Goal: Transaction & Acquisition: Purchase product/service

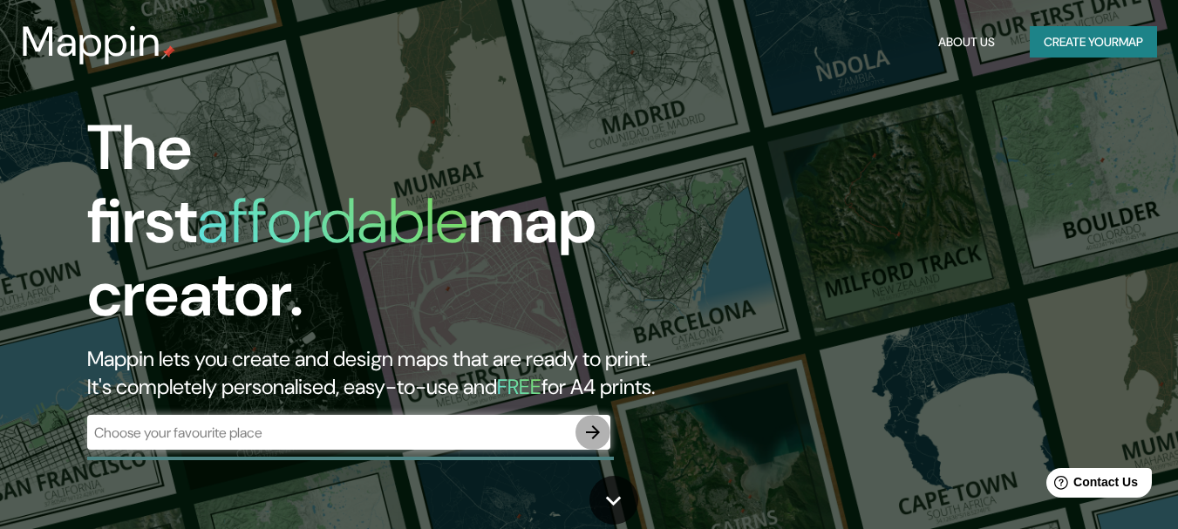
click at [602, 422] on icon "button" at bounding box center [593, 432] width 21 height 21
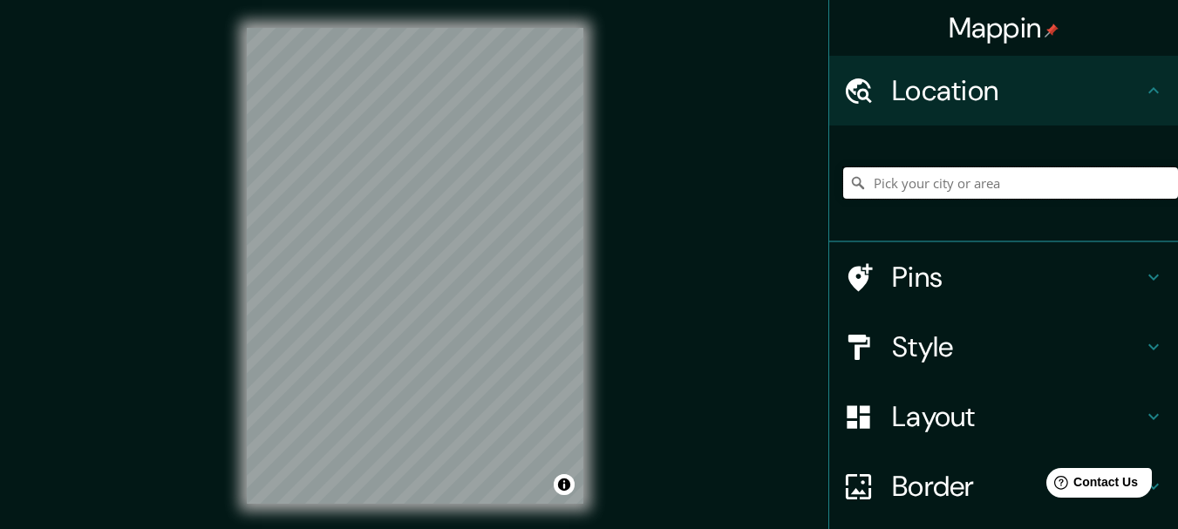
click at [918, 187] on input "Pick your city or area" at bounding box center [1010, 182] width 335 height 31
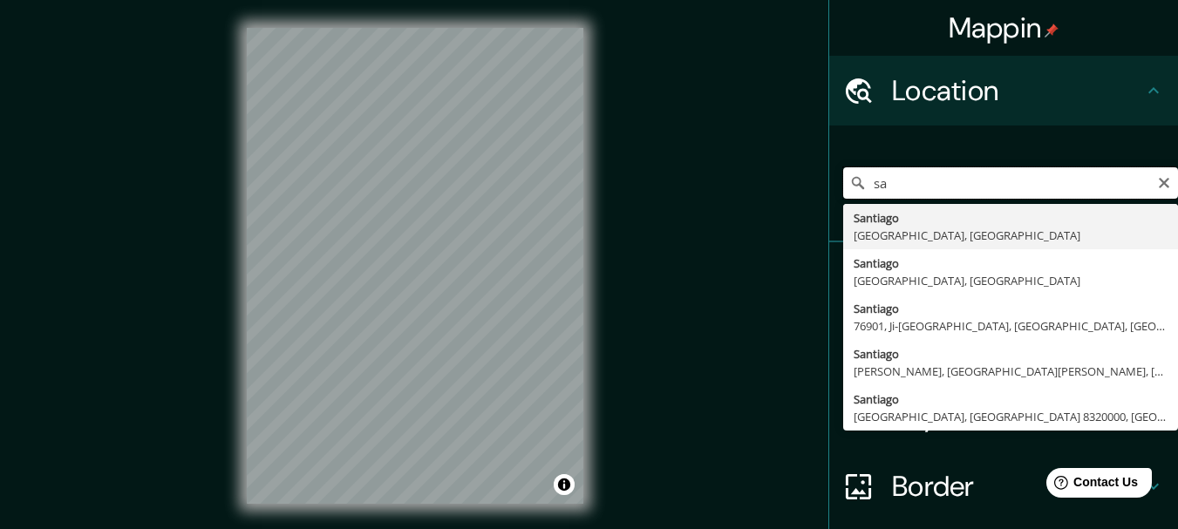
type input "s"
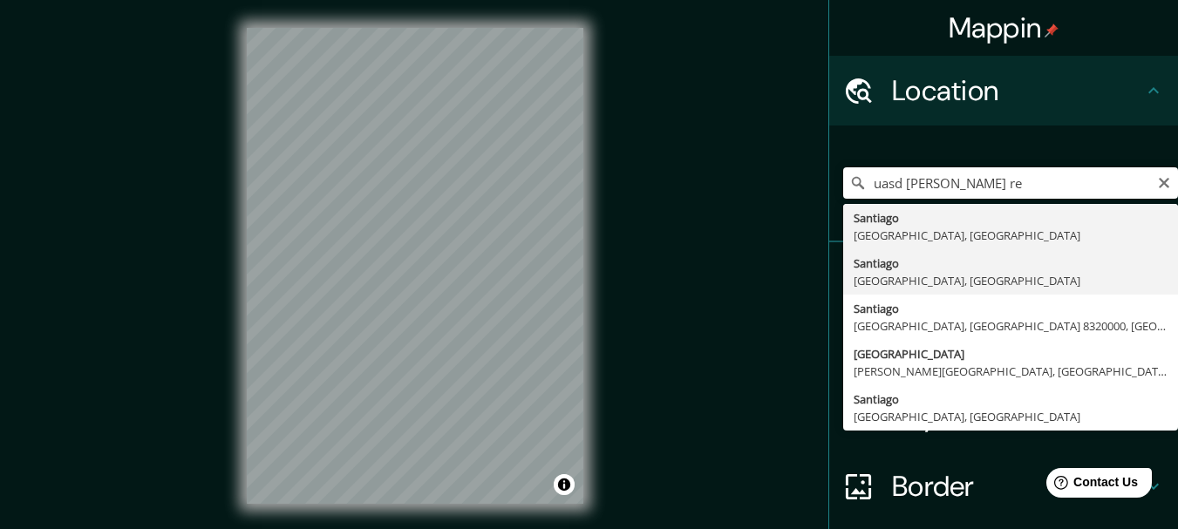
type input "[GEOGRAPHIC_DATA], [GEOGRAPHIC_DATA], [GEOGRAPHIC_DATA]"
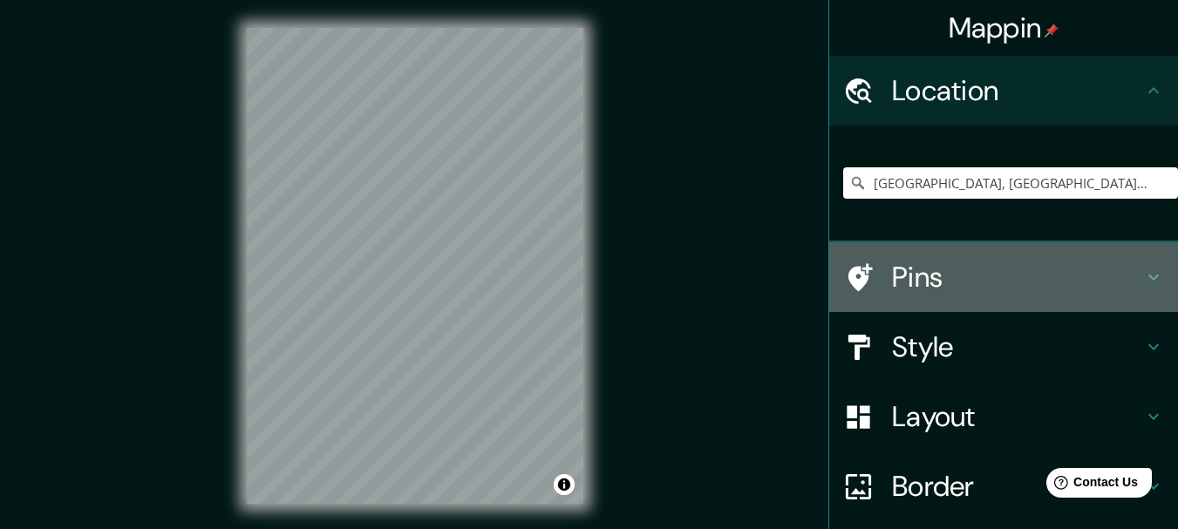
click at [927, 298] on div "Pins" at bounding box center [1003, 277] width 349 height 70
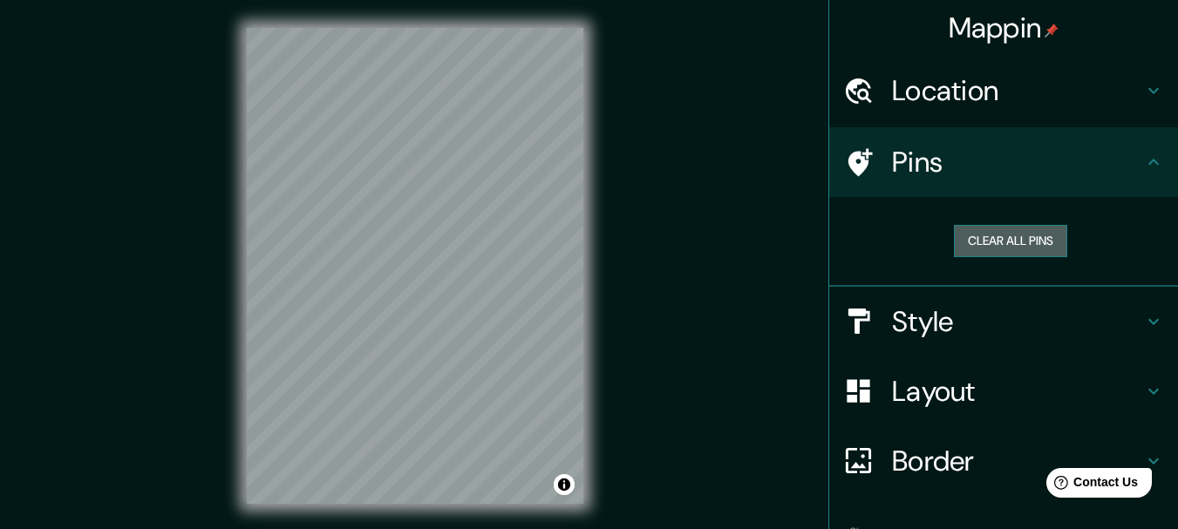
click at [983, 239] on button "Clear all pins" at bounding box center [1010, 241] width 113 height 32
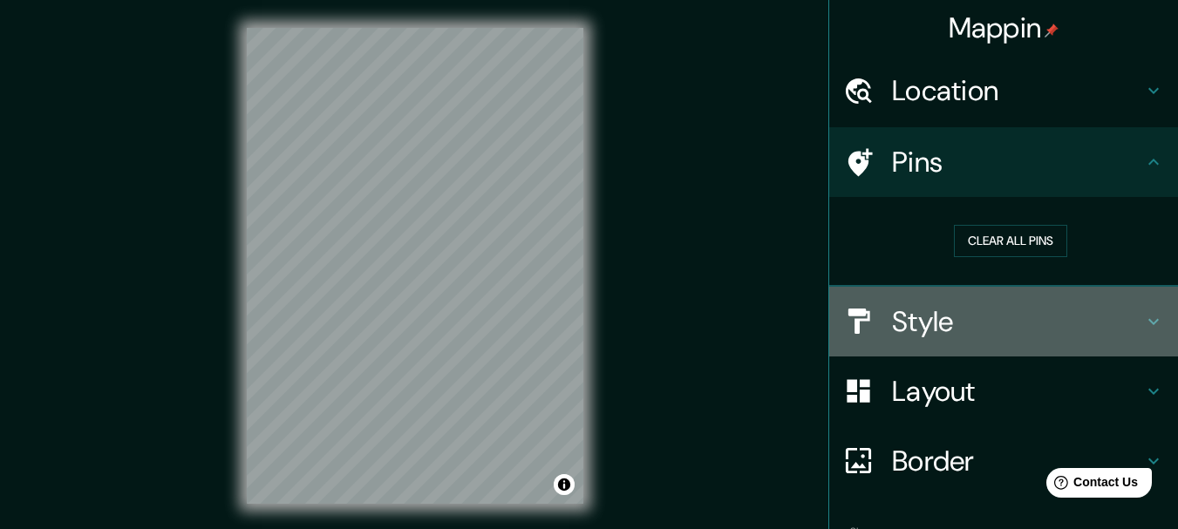
click at [859, 328] on icon at bounding box center [858, 321] width 31 height 31
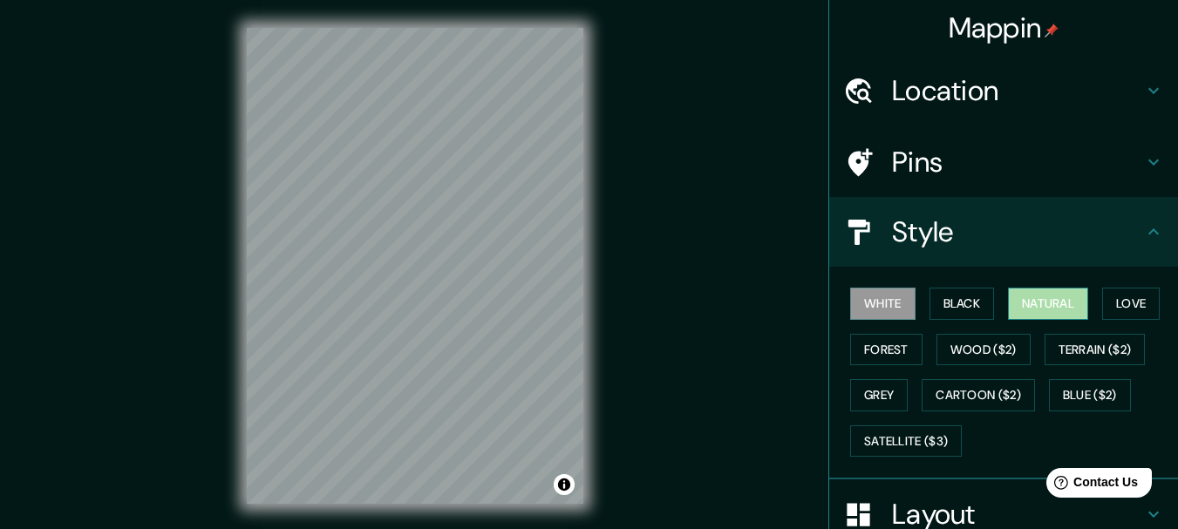
click at [1019, 299] on button "Natural" at bounding box center [1048, 304] width 80 height 32
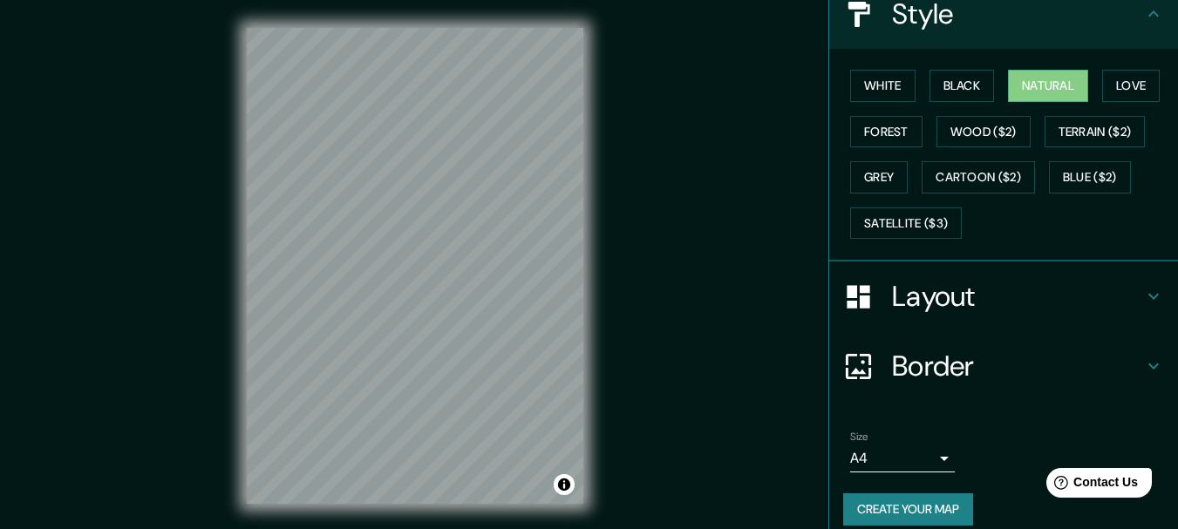
scroll to position [235, 0]
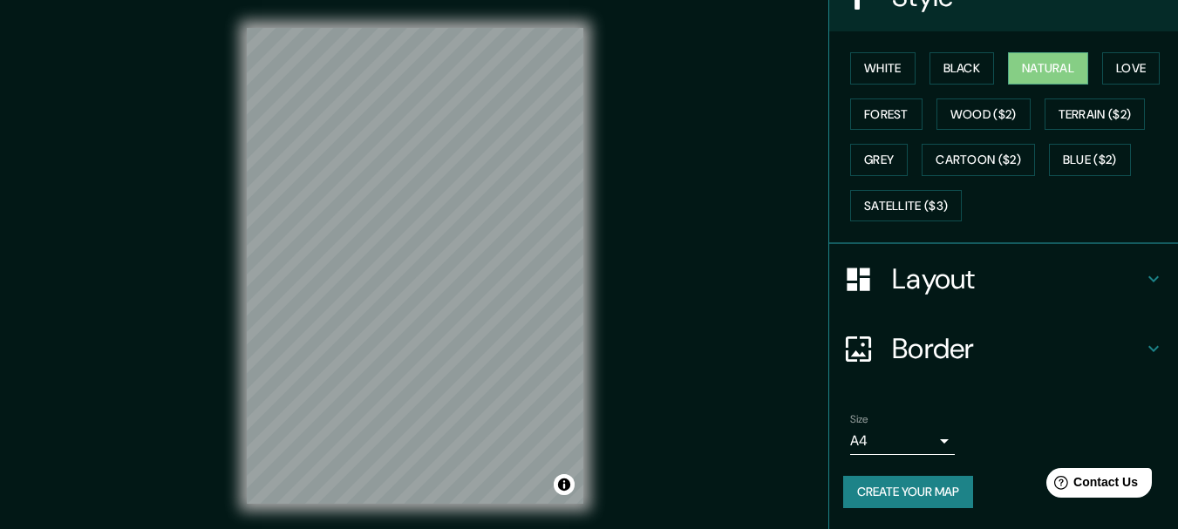
click at [925, 438] on body "Mappin Location [GEOGRAPHIC_DATA], [GEOGRAPHIC_DATA], [GEOGRAPHIC_DATA] Pins St…" at bounding box center [589, 264] width 1178 height 529
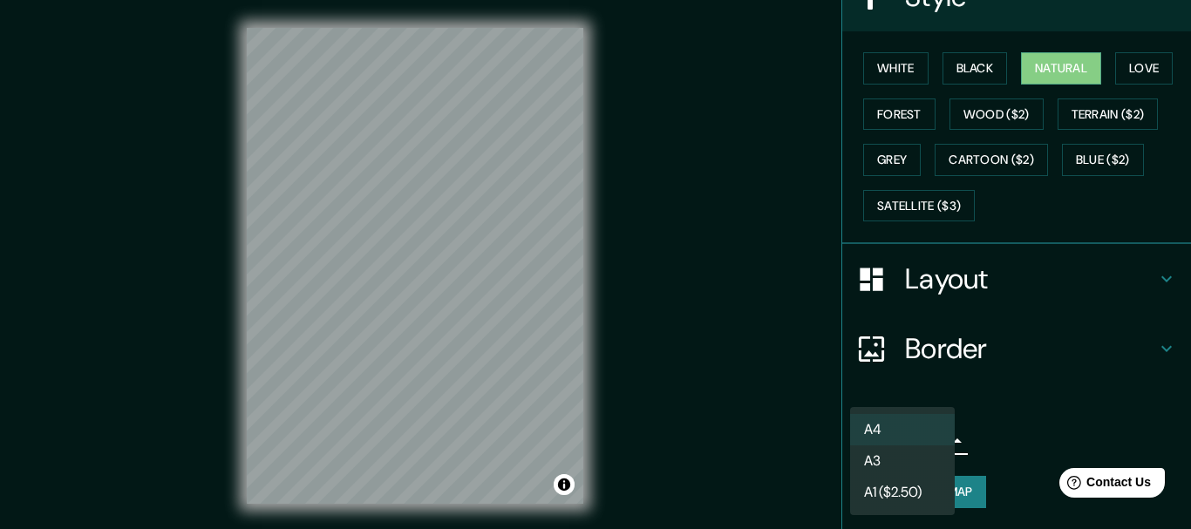
click at [912, 460] on li "A3" at bounding box center [902, 461] width 105 height 31
type input "a4"
